Goal: Navigation & Orientation: Find specific page/section

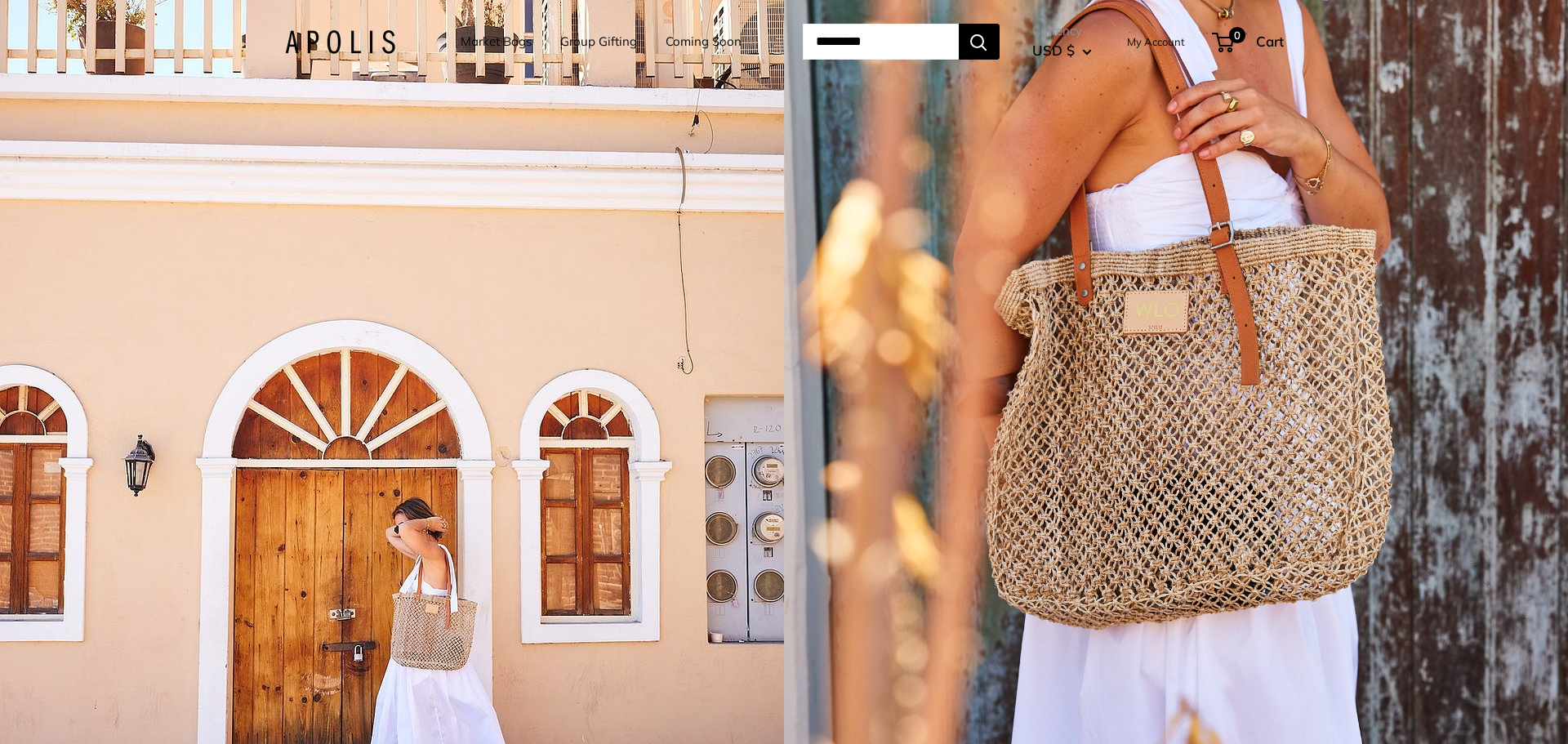
click at [334, 37] on img at bounding box center [340, 42] width 111 height 23
click at [491, 37] on link "Market Bags" at bounding box center [496, 42] width 71 height 23
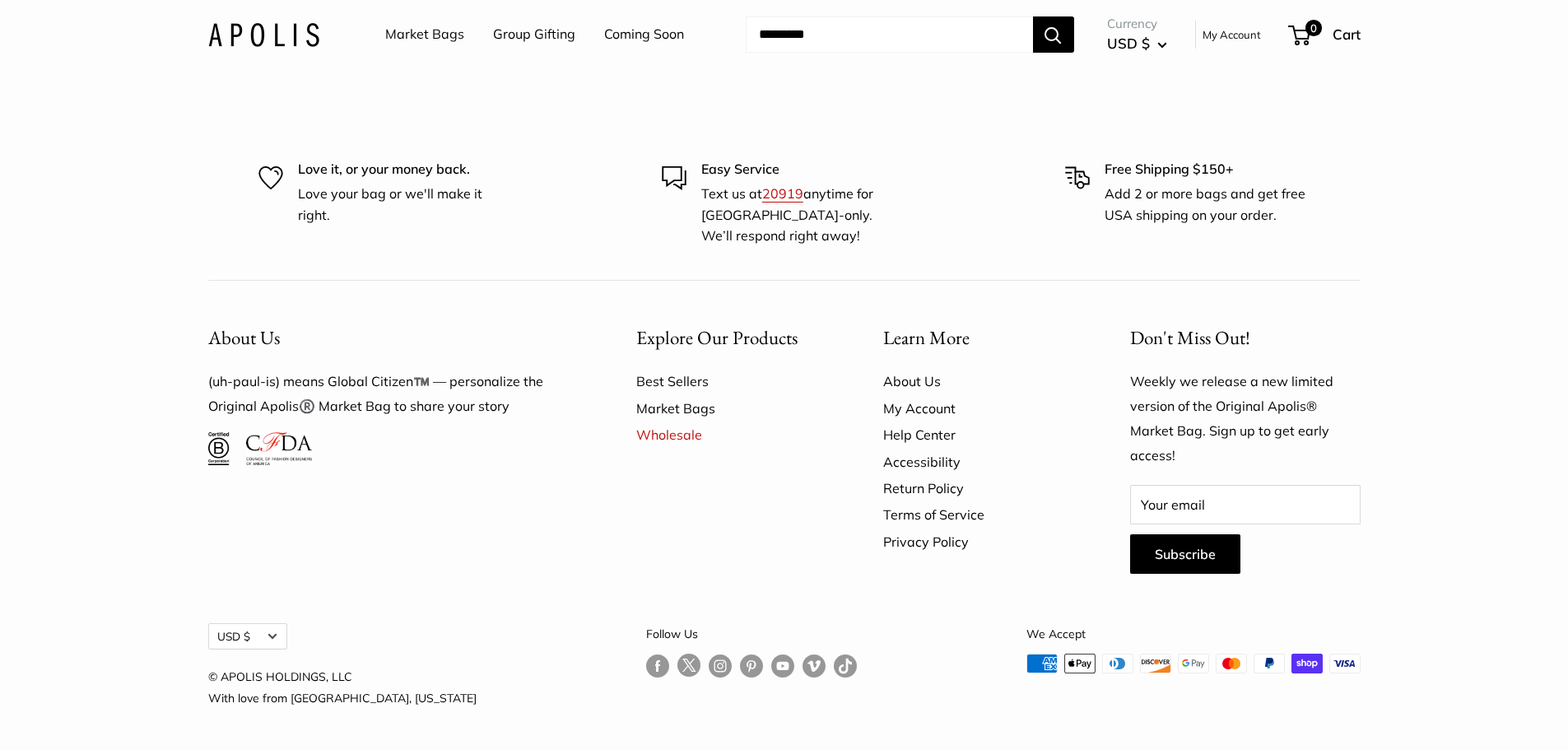
scroll to position [5333, 0]
click at [926, 379] on link "About Us" at bounding box center [977, 381] width 189 height 26
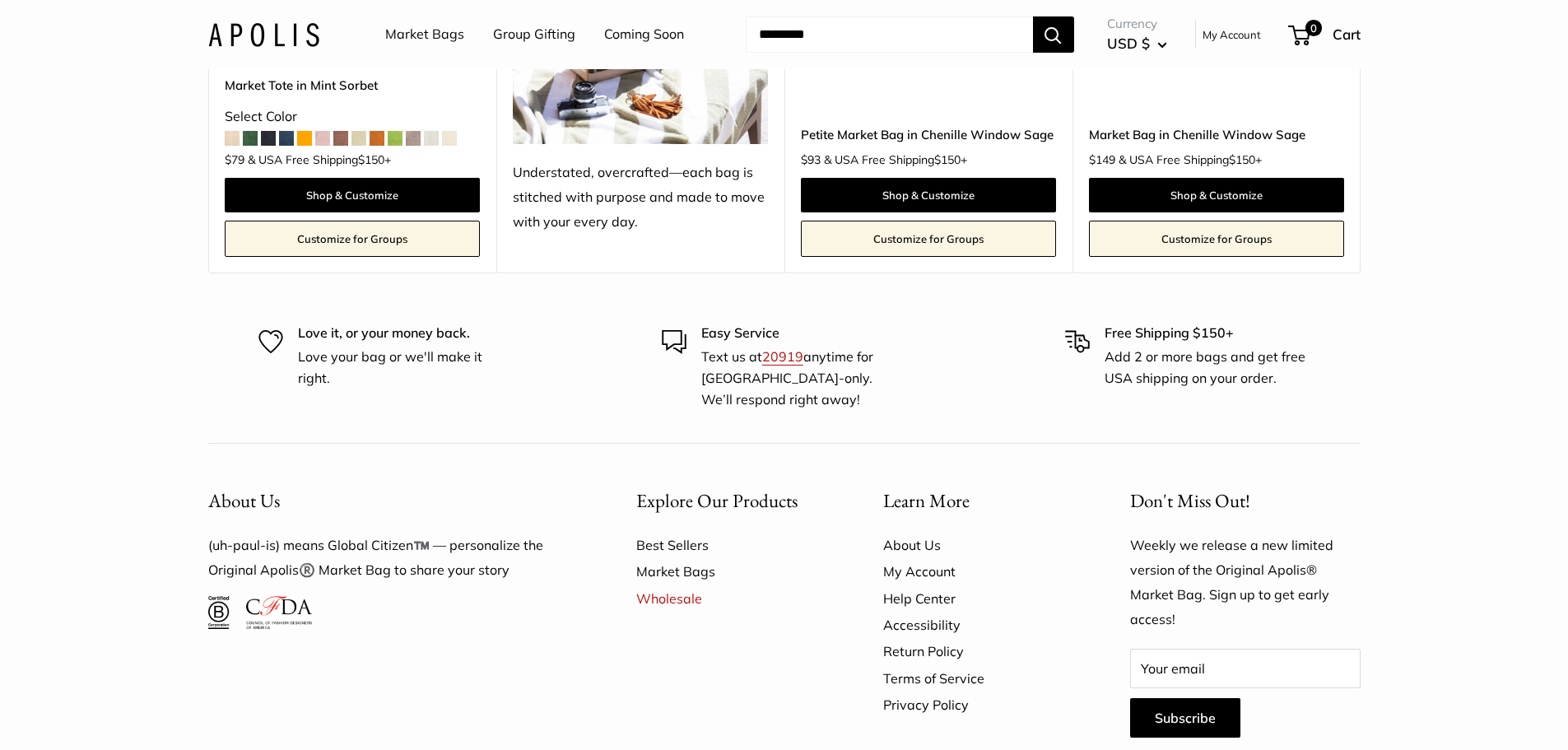
scroll to position [4610, 0]
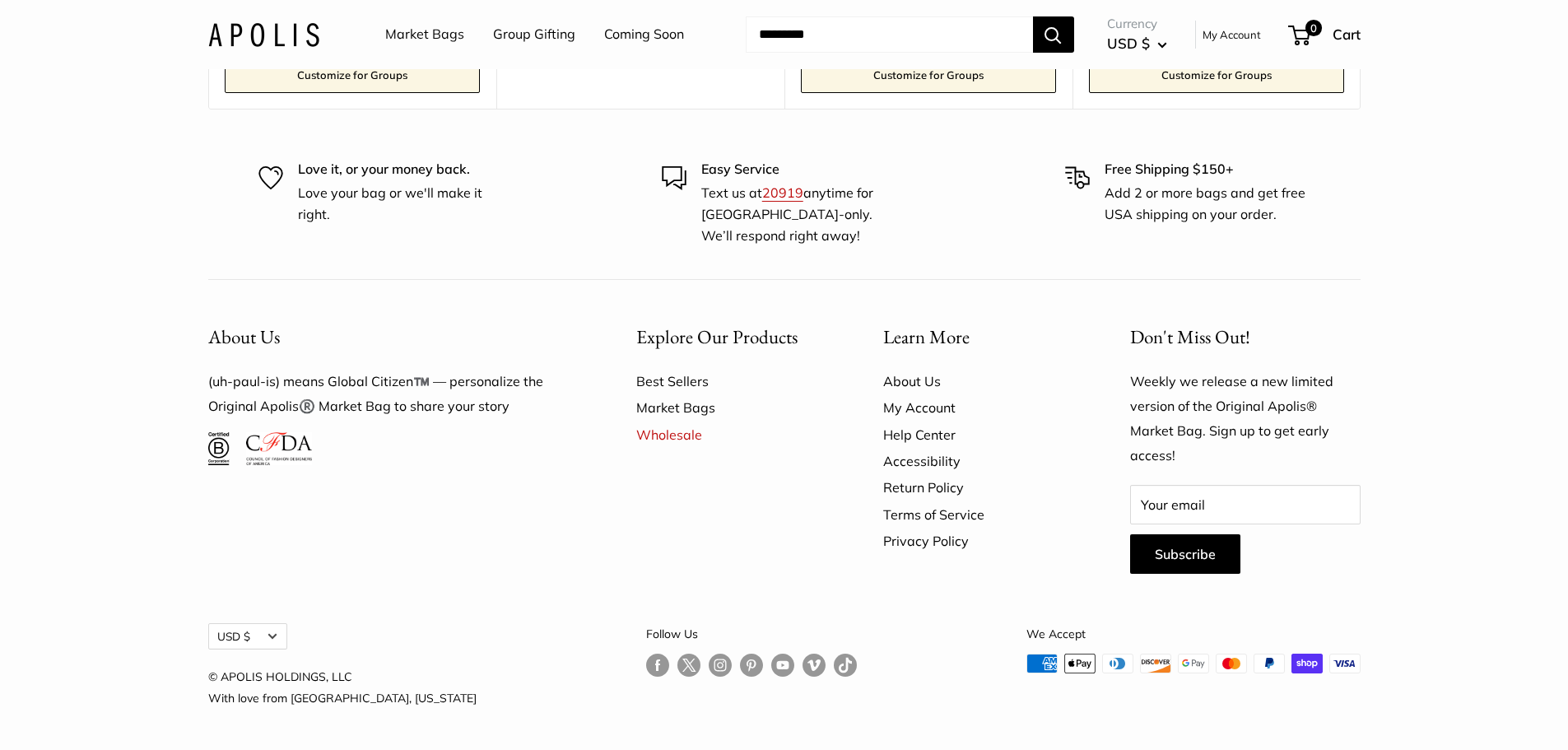
click at [664, 409] on link "Market Bags" at bounding box center [731, 407] width 189 height 26
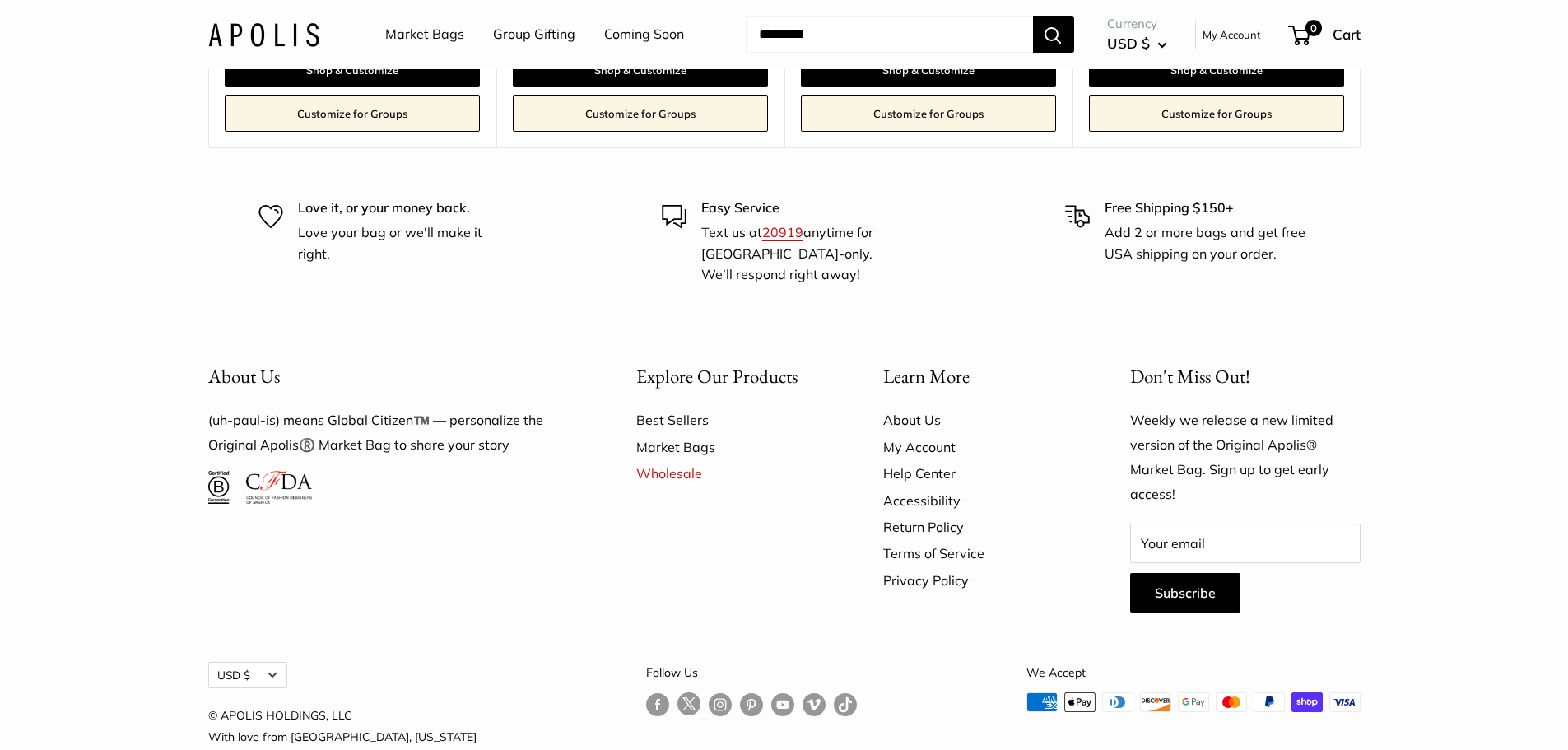
scroll to position [10535, 0]
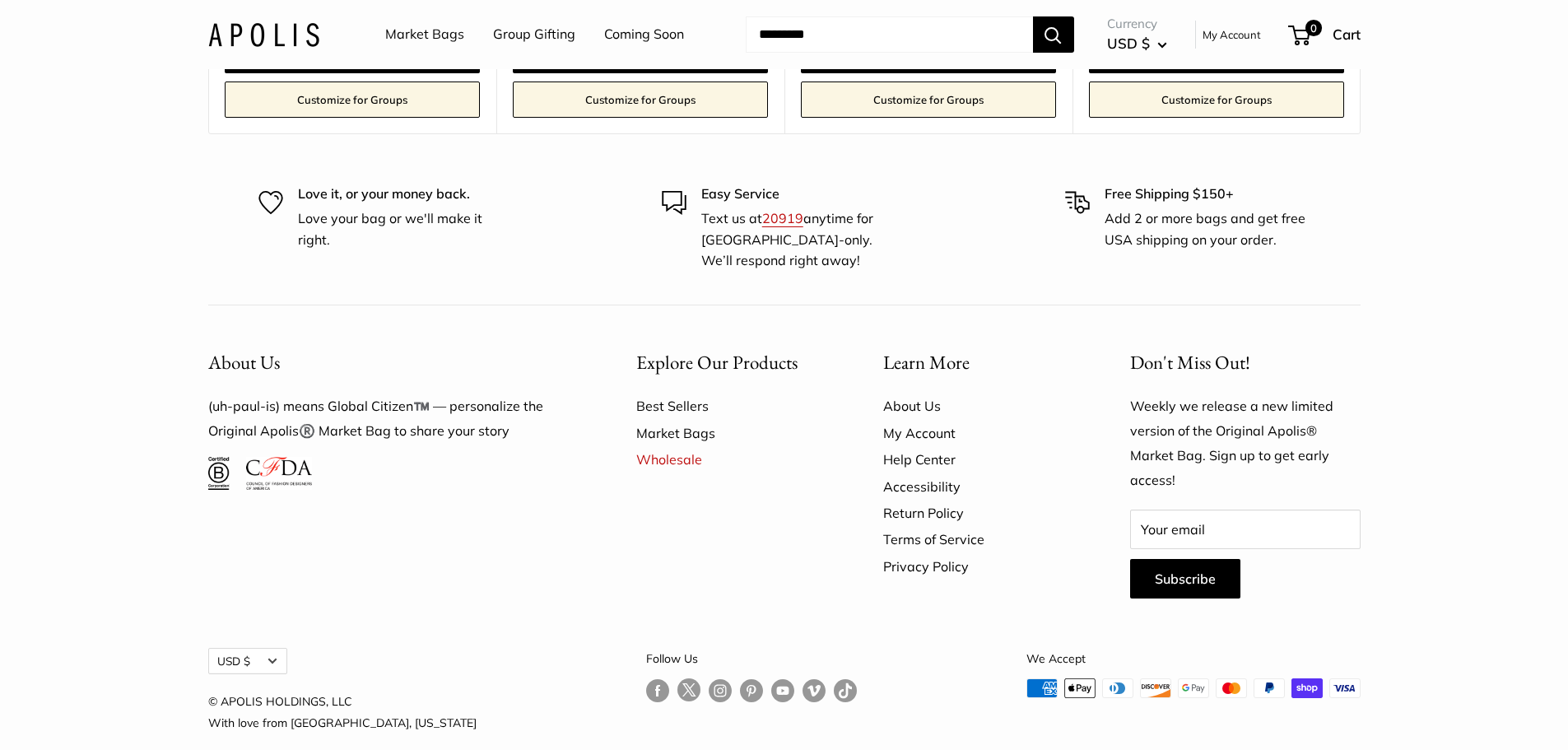
click at [929, 446] on link "Help Center" at bounding box center [977, 459] width 189 height 26
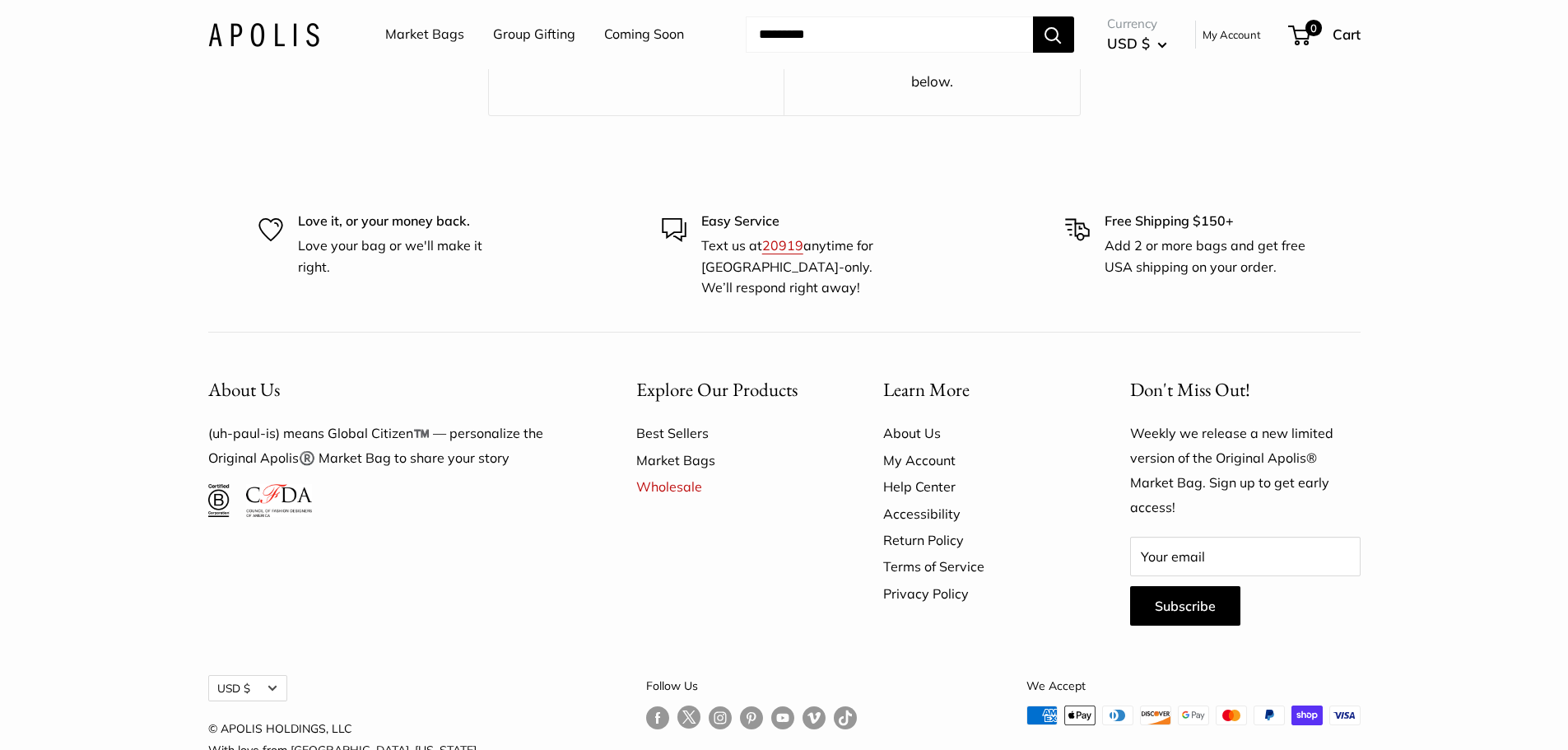
scroll to position [3094, 0]
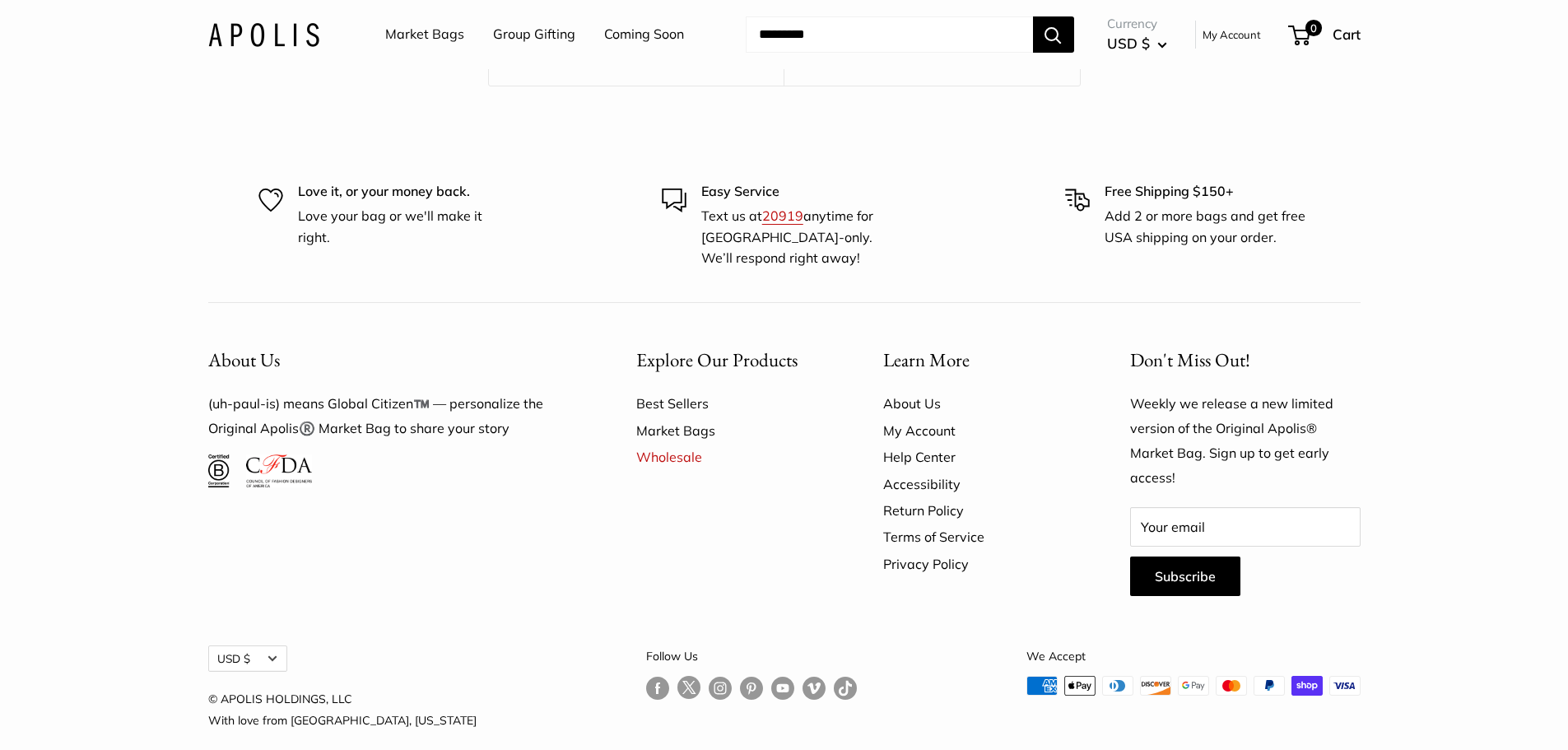
click at [802, 676] on link "Follow us on Vimeo" at bounding box center [813, 687] width 23 height 23
